Goal: Task Accomplishment & Management: Manage account settings

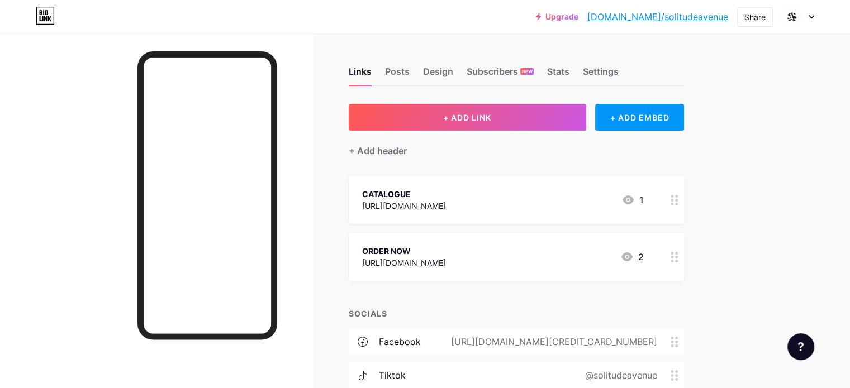
click at [634, 250] on icon at bounding box center [626, 256] width 13 height 13
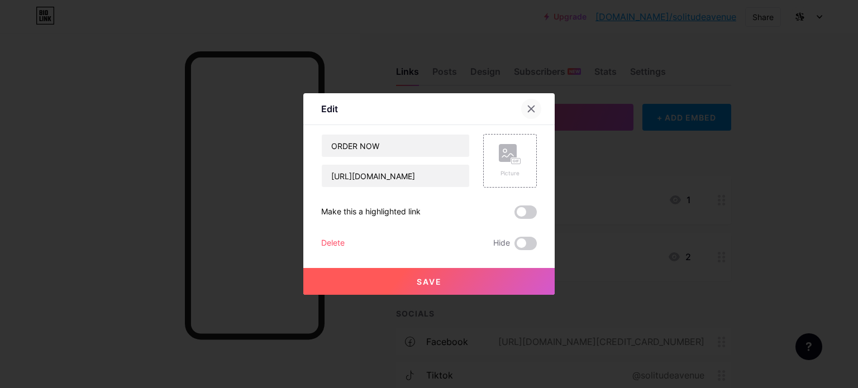
click at [521, 108] on div at bounding box center [531, 109] width 20 height 20
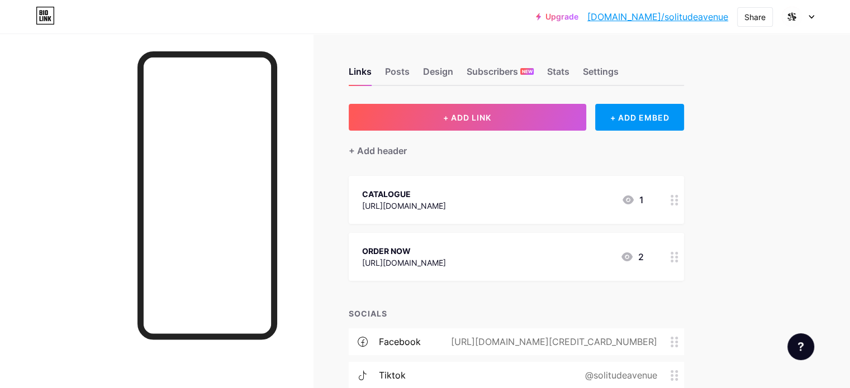
click at [443, 58] on div "Links Posts Design Subscribers NEW Stats Settings" at bounding box center [516, 66] width 335 height 39
click at [444, 63] on div "Links Posts Design Subscribers NEW Stats Settings" at bounding box center [516, 66] width 335 height 39
click at [410, 74] on div "Posts" at bounding box center [397, 75] width 25 height 20
click at [410, 77] on div "Posts" at bounding box center [397, 75] width 25 height 20
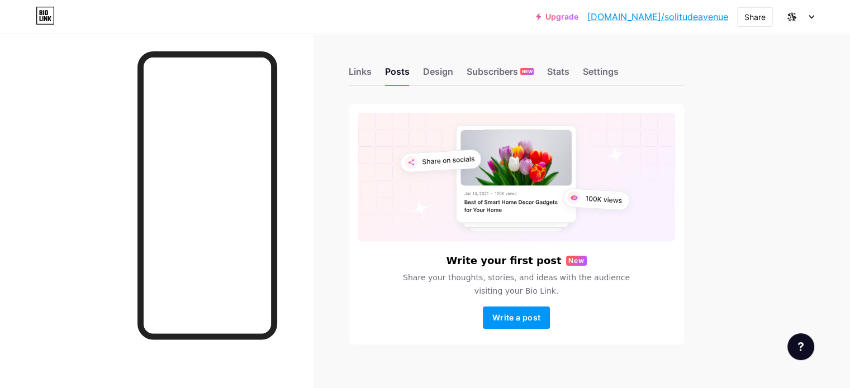
scroll to position [12, 0]
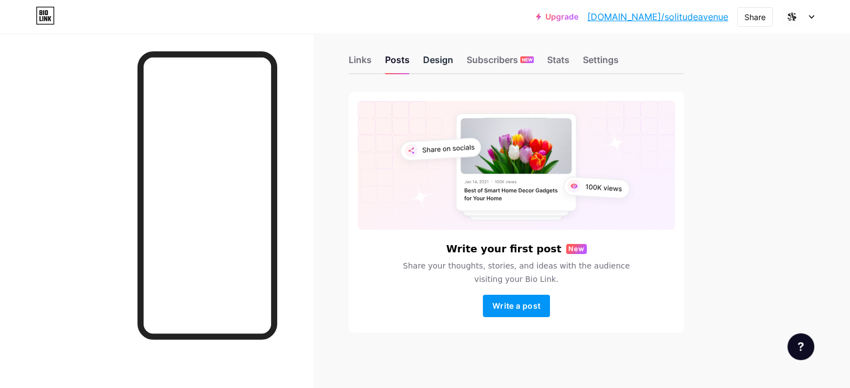
click at [453, 63] on div "Design" at bounding box center [438, 63] width 30 height 20
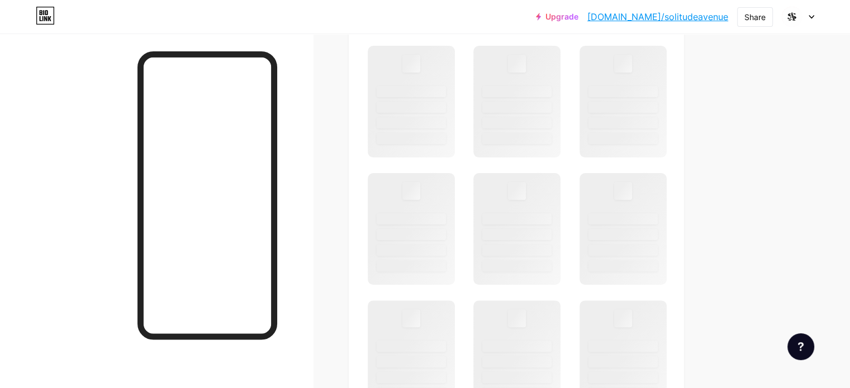
scroll to position [279, 0]
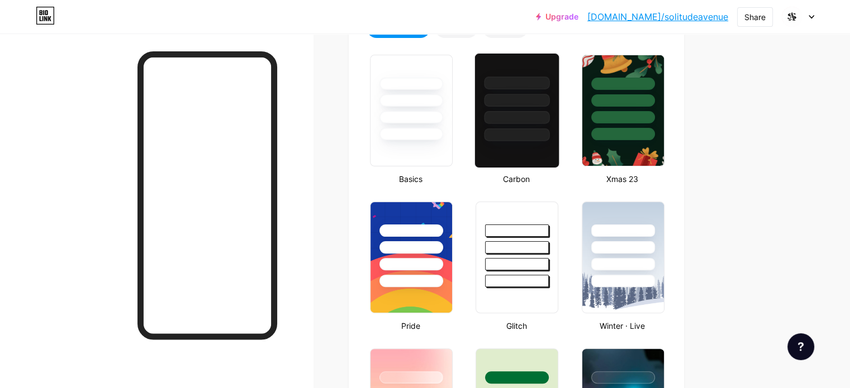
type input "#000000"
type input "#0a0a0a"
type input "#ffffff"
click at [550, 160] on div at bounding box center [516, 110] width 85 height 115
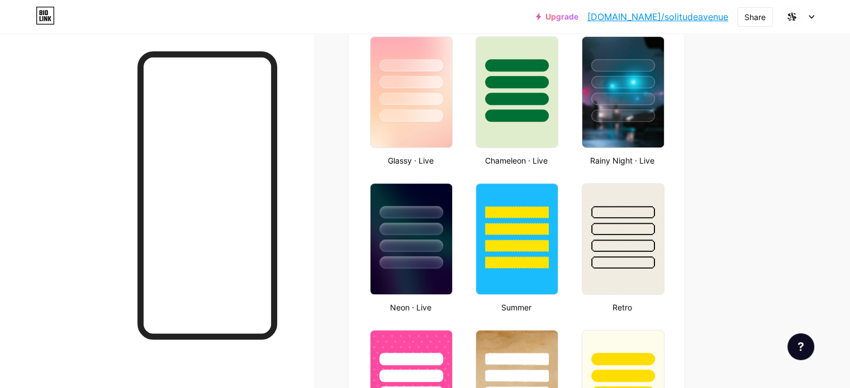
scroll to position [592, 0]
